Goal: Task Accomplishment & Management: Use online tool/utility

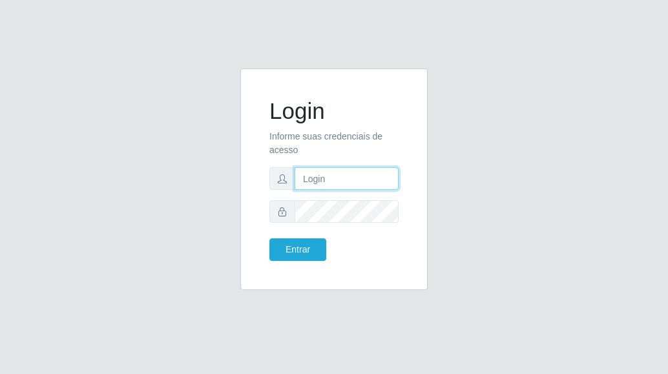
drag, startPoint x: 339, startPoint y: 178, endPoint x: 345, endPoint y: 186, distance: 10.6
click at [339, 178] on input "text" at bounding box center [347, 178] width 104 height 23
type input "[EMAIL_ADDRESS][DOMAIN_NAME]"
click at [360, 200] on form "Login Informe suas credenciais de acesso [EMAIL_ADDRESS][DOMAIN_NAME] Entrar" at bounding box center [333, 179] width 129 height 163
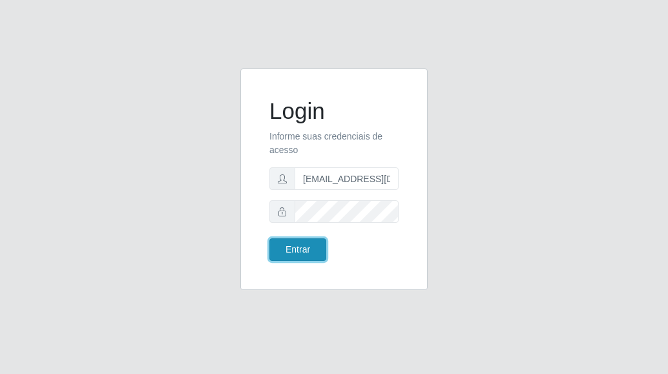
click at [298, 250] on button "Entrar" at bounding box center [297, 249] width 57 height 23
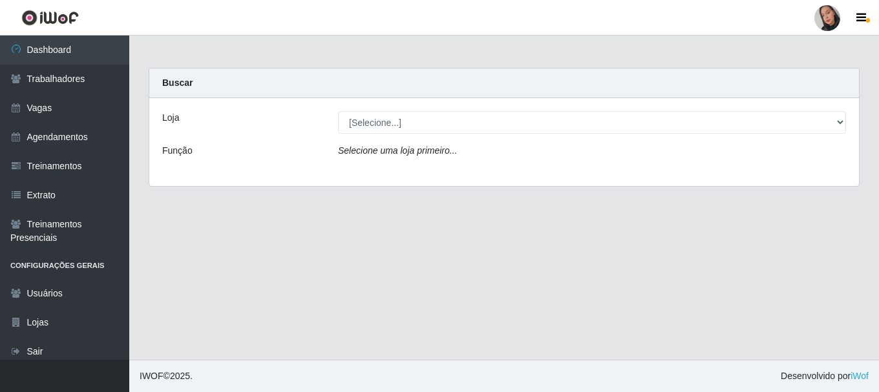
drag, startPoint x: 579, startPoint y: 110, endPoint x: 567, endPoint y: 149, distance: 41.3
click at [579, 110] on div "Loja [Selecione...] Supermercado São Sebastião - Unidade Camalaú Função Selecio…" at bounding box center [503, 142] width 709 height 88
click at [558, 153] on div "Selecione uma loja primeiro..." at bounding box center [591, 153] width 527 height 19
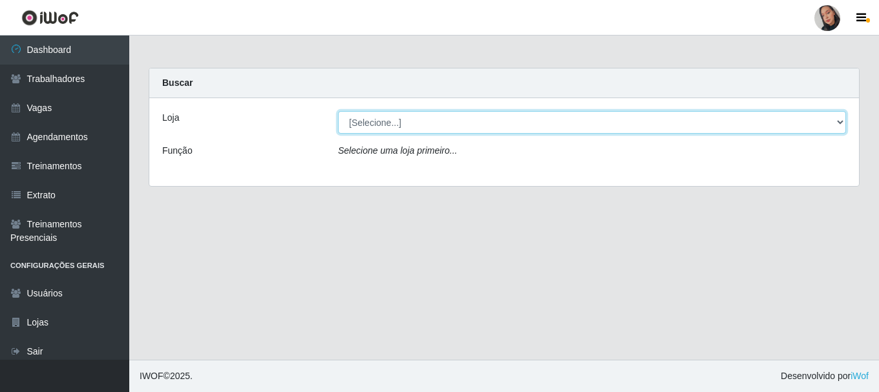
drag, startPoint x: 553, startPoint y: 121, endPoint x: 559, endPoint y: 174, distance: 53.3
click at [553, 123] on select "[Selecione...] Supermercado [GEOGRAPHIC_DATA]" at bounding box center [592, 122] width 508 height 23
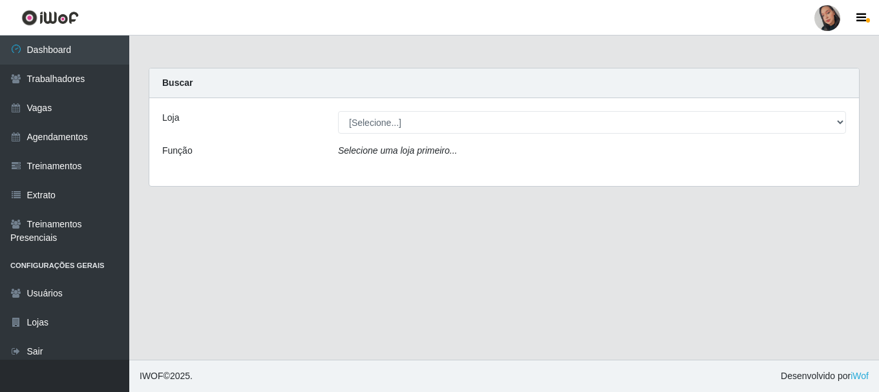
click at [559, 175] on div "Loja [Selecione...] Supermercado São Sebastião - Unidade Camalaú Função Selecio…" at bounding box center [503, 142] width 709 height 88
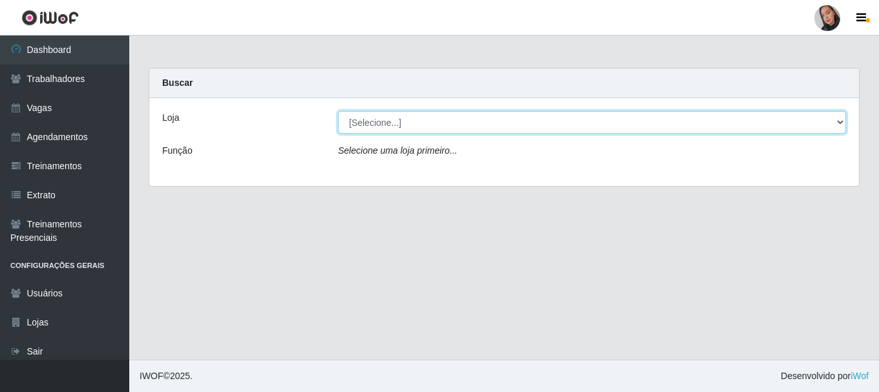
click at [521, 124] on select "[Selecione...] Supermercado [GEOGRAPHIC_DATA]" at bounding box center [592, 122] width 508 height 23
select select "165"
click at [338, 111] on select "[Selecione...] Supermercado [GEOGRAPHIC_DATA]" at bounding box center [592, 122] width 508 height 23
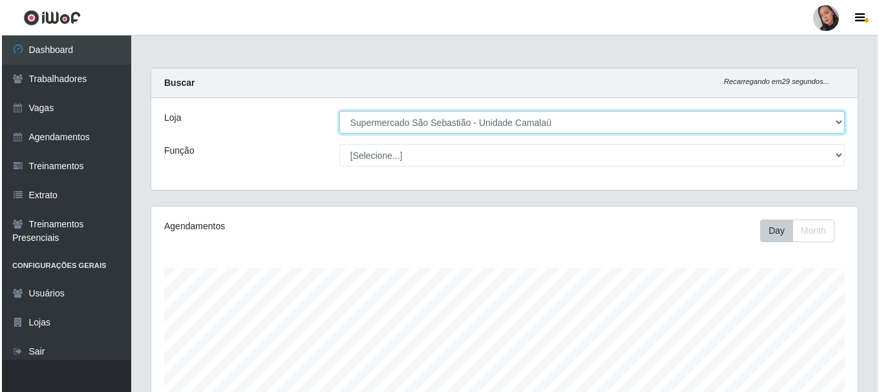
scroll to position [351, 0]
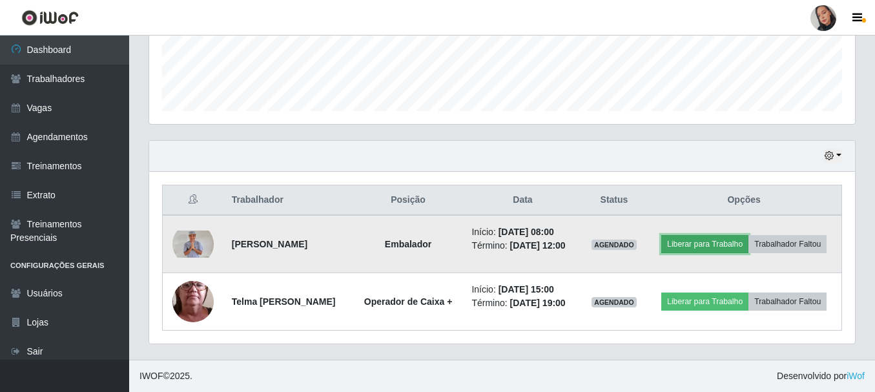
click at [667, 240] on button "Liberar para Trabalho" at bounding box center [705, 244] width 87 height 18
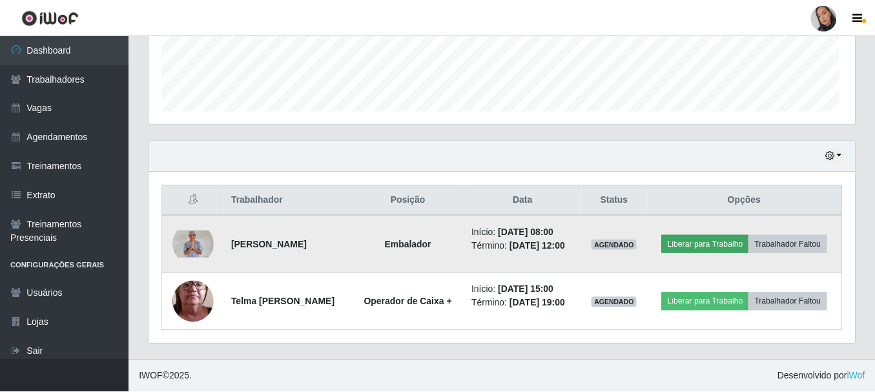
scroll to position [268, 700]
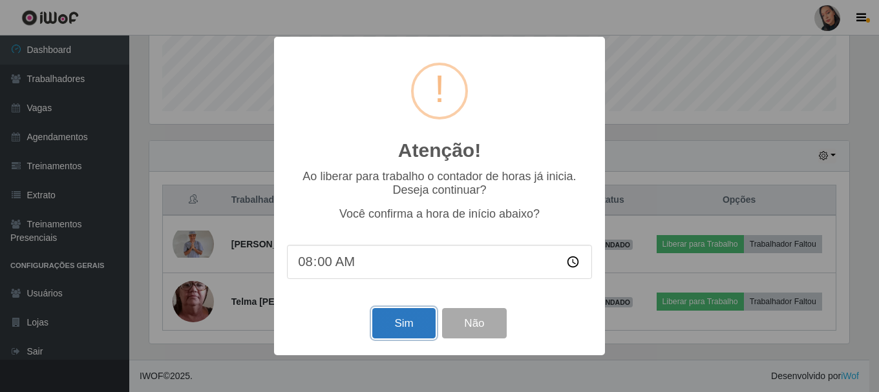
click at [403, 329] on button "Sim" at bounding box center [403, 323] width 63 height 30
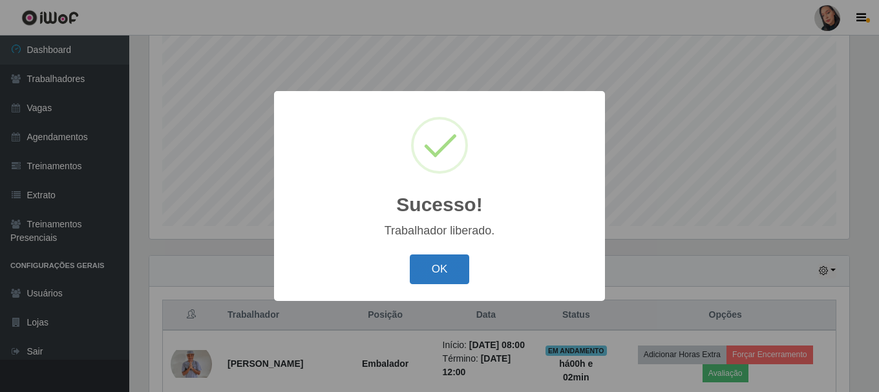
click at [433, 262] on button "OK" at bounding box center [440, 270] width 60 height 30
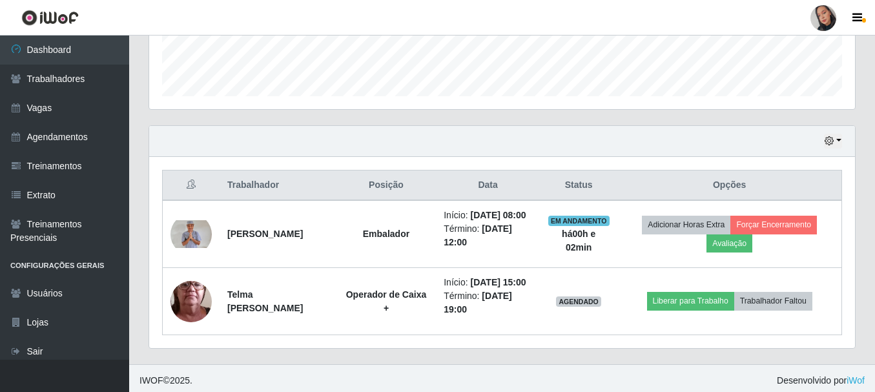
scroll to position [370, 0]
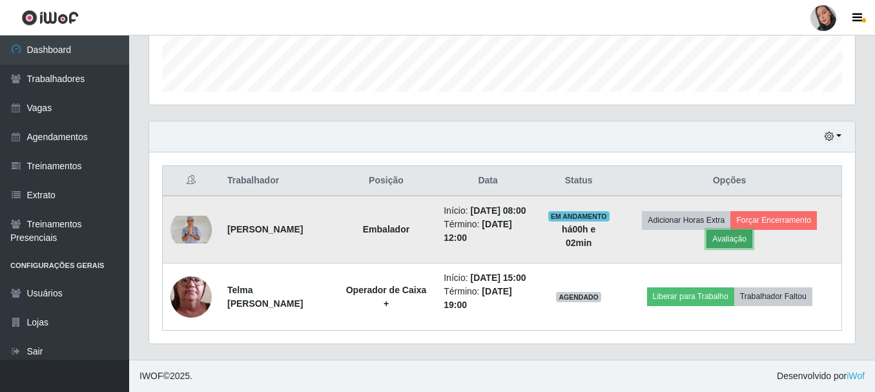
click at [667, 244] on button "Avaliação" at bounding box center [730, 239] width 46 height 18
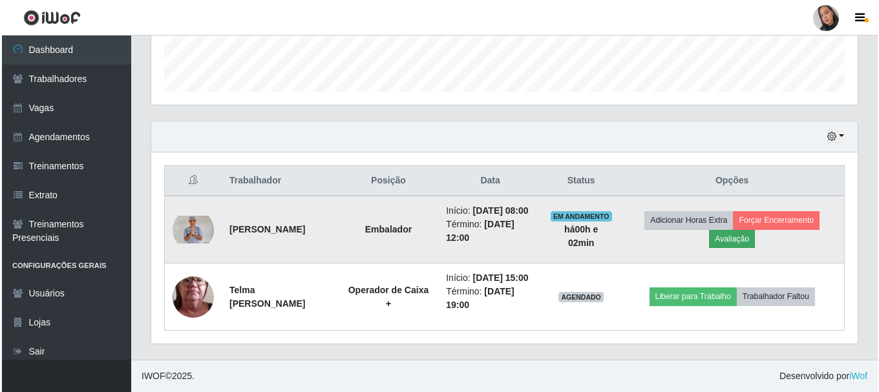
scroll to position [268, 700]
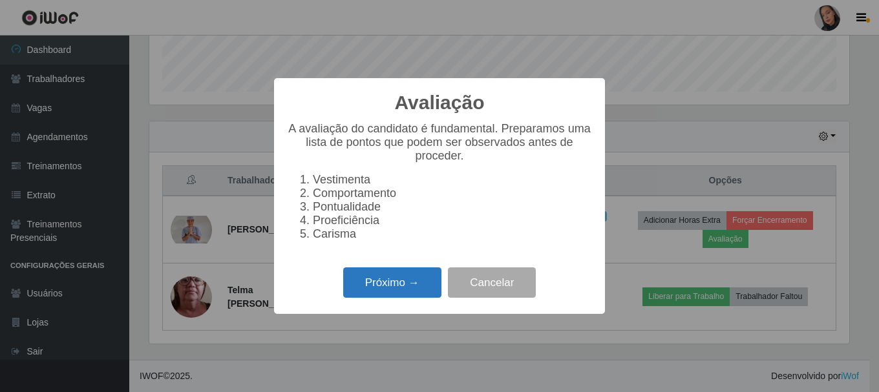
click at [354, 287] on button "Próximo →" at bounding box center [392, 282] width 98 height 30
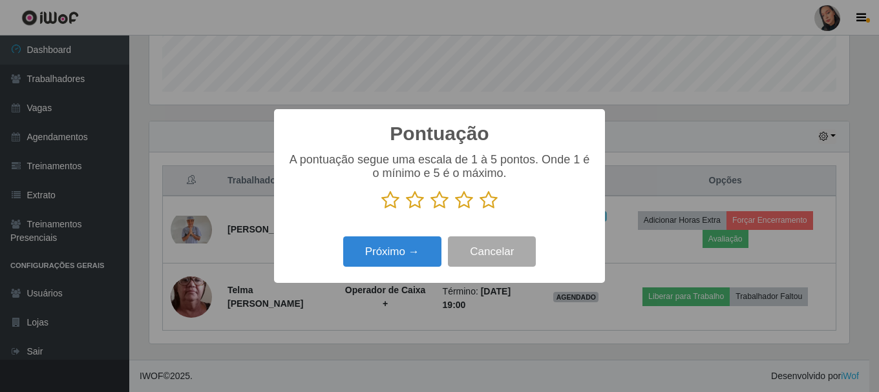
click at [494, 196] on icon at bounding box center [488, 200] width 18 height 19
click at [479, 210] on input "radio" at bounding box center [479, 210] width 0 height 0
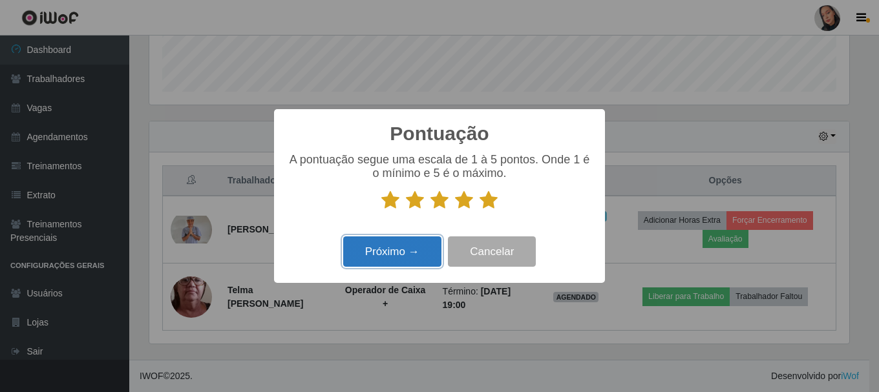
click at [417, 255] on button "Próximo →" at bounding box center [392, 251] width 98 height 30
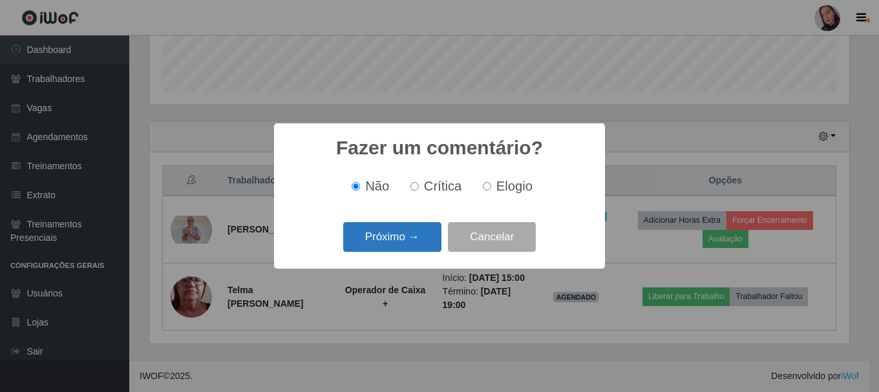
click at [392, 246] on button "Próximo →" at bounding box center [392, 237] width 98 height 30
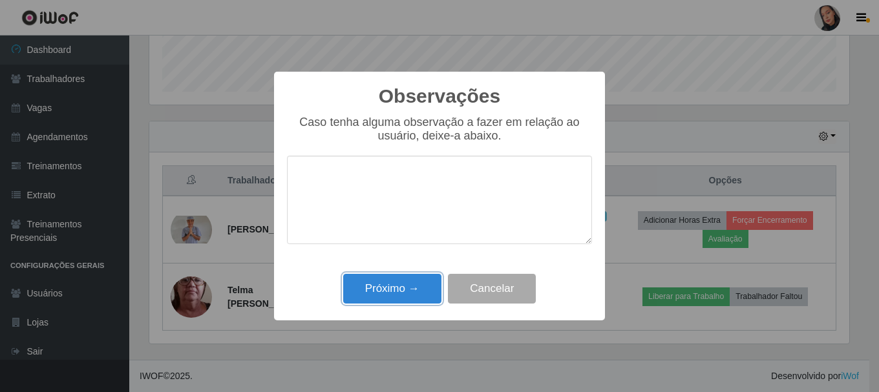
drag, startPoint x: 380, startPoint y: 297, endPoint x: 755, endPoint y: 12, distance: 471.6
click at [380, 295] on button "Próximo →" at bounding box center [392, 289] width 98 height 30
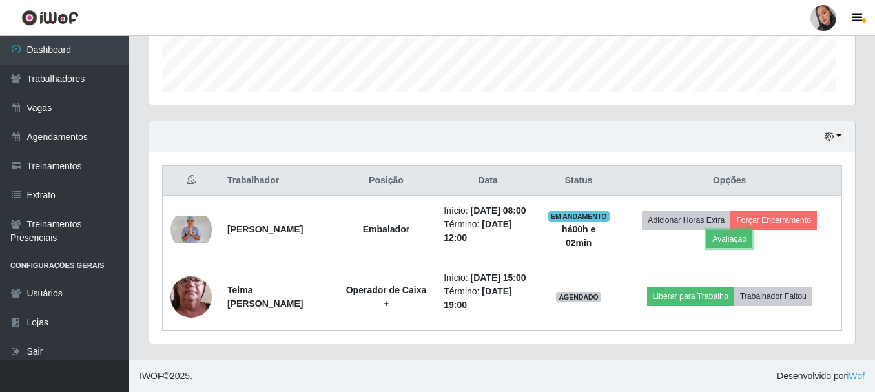
scroll to position [268, 706]
click at [667, 25] on div at bounding box center [824, 18] width 26 height 26
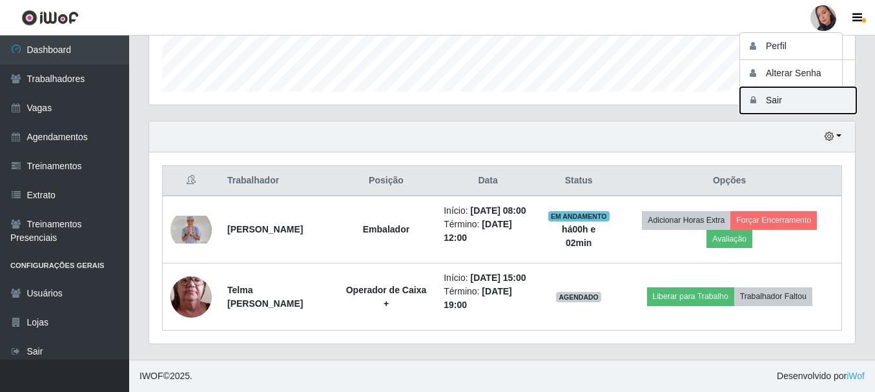
click at [667, 97] on button "Sair" at bounding box center [798, 100] width 116 height 26
